Goal: Check status

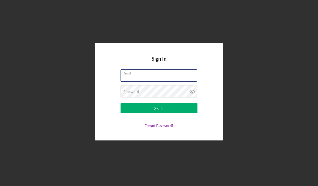
type input "[EMAIL_ADDRESS][DOMAIN_NAME]"
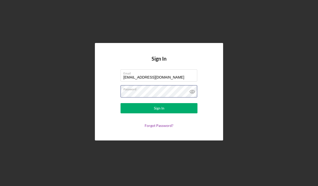
click at [159, 108] on button "Sign In" at bounding box center [158, 108] width 77 height 10
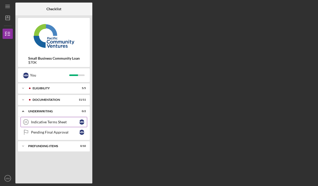
click at [45, 124] on div "Indicative Terms Sheet" at bounding box center [55, 122] width 48 height 4
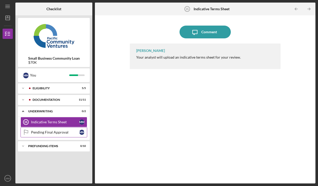
click at [50, 132] on div "Pending Final Approval" at bounding box center [55, 132] width 48 height 4
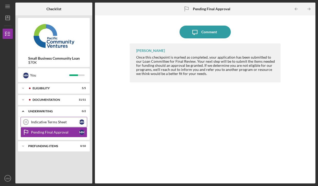
click at [51, 123] on div "Indicative Terms Sheet" at bounding box center [55, 122] width 48 height 4
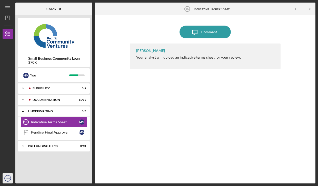
click at [9, 178] on text "MM" at bounding box center [8, 178] width 4 height 3
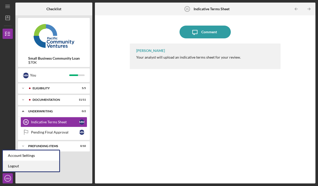
click at [11, 166] on link "Logout" at bounding box center [31, 166] width 56 height 11
